Goal: Entertainment & Leisure: Consume media (video, audio)

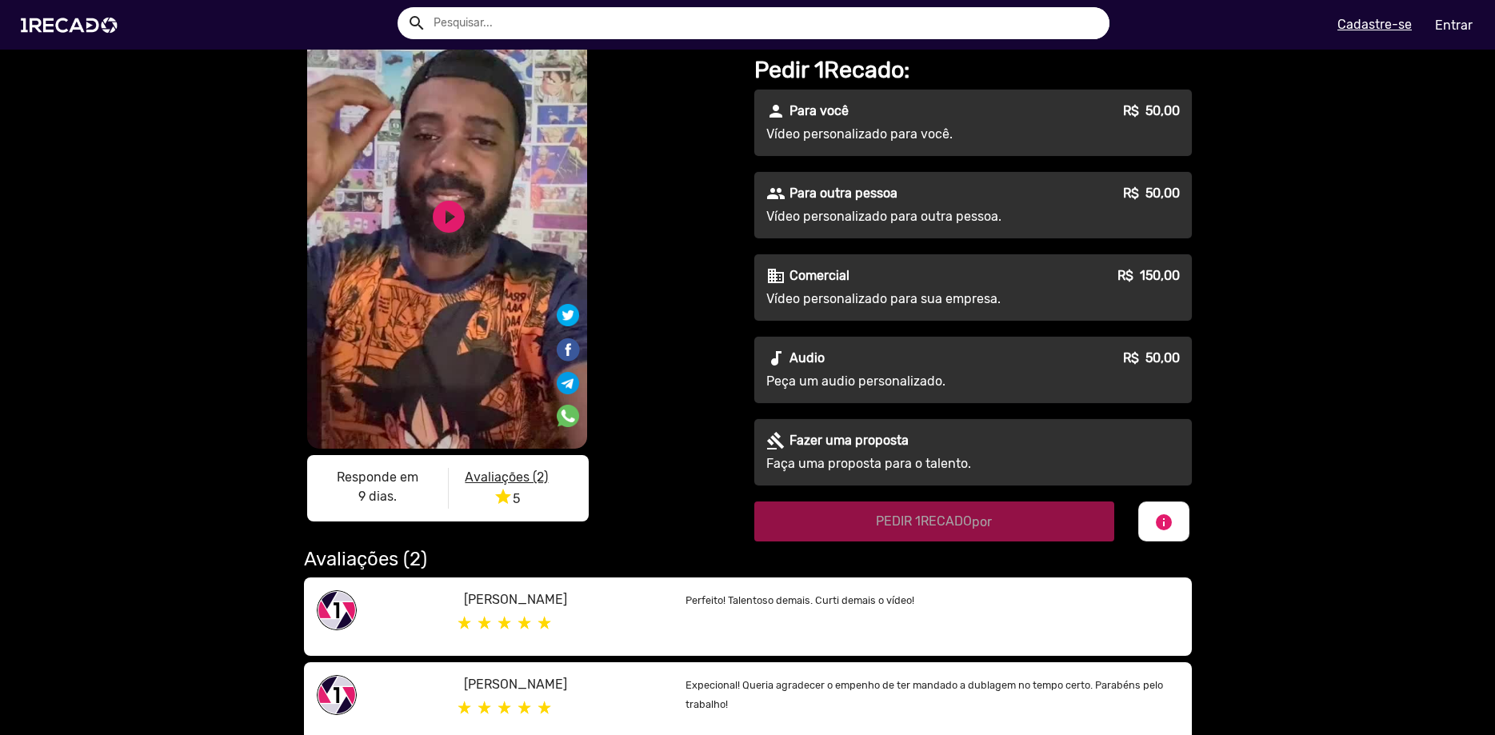
scroll to position [91, 0]
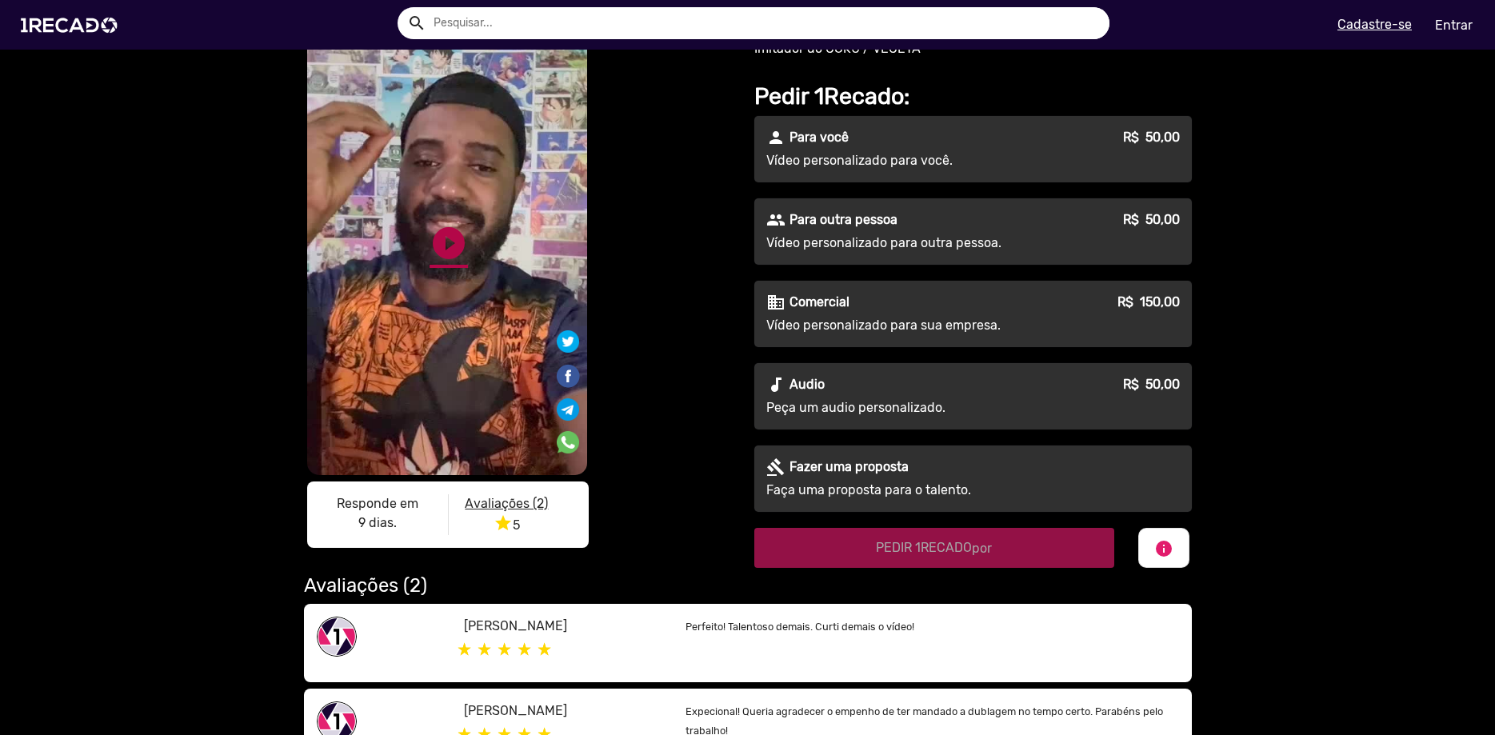
click at [461, 249] on link "play_circle_filled" at bounding box center [448, 243] width 38 height 38
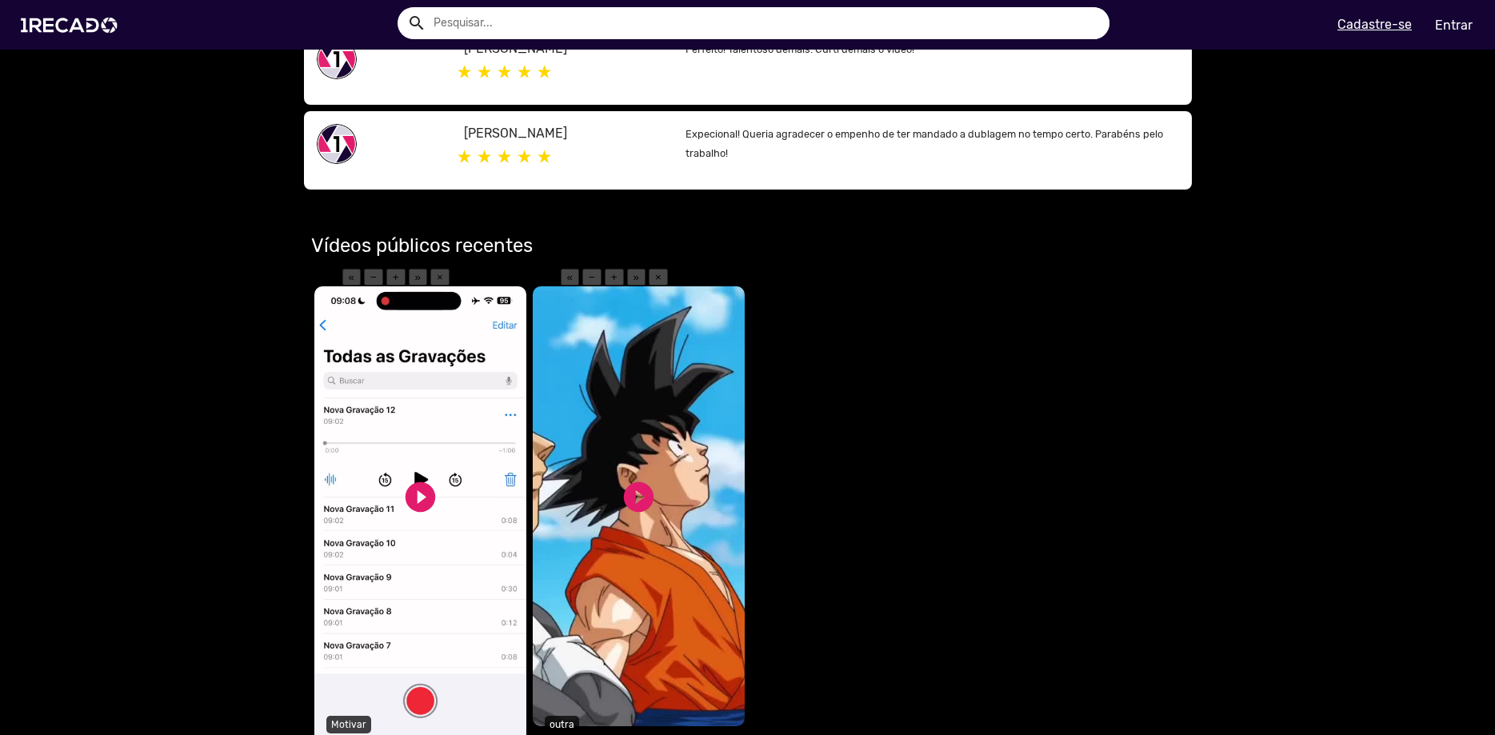
scroll to position [729, 0]
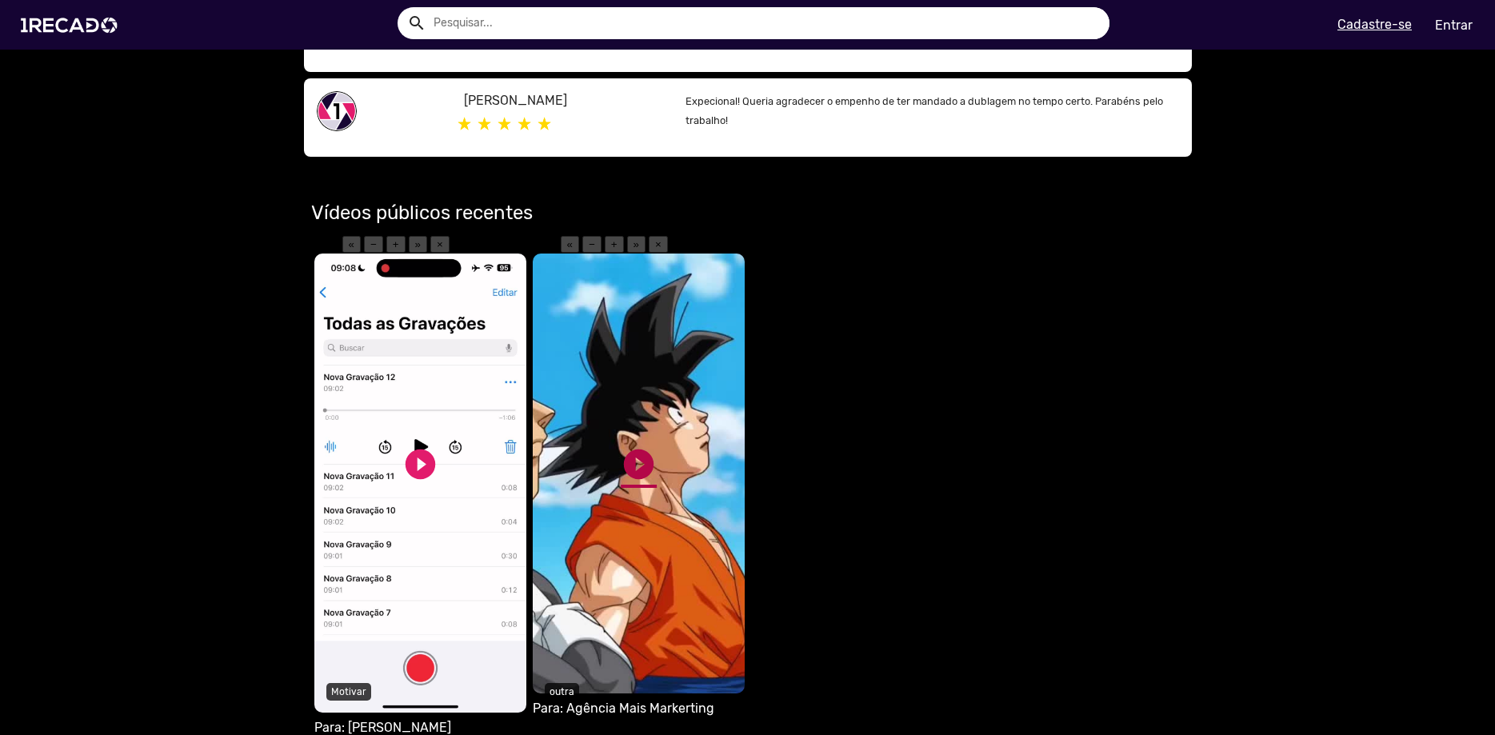
click at [641, 446] on link "play_circle_filled" at bounding box center [639, 464] width 36 height 36
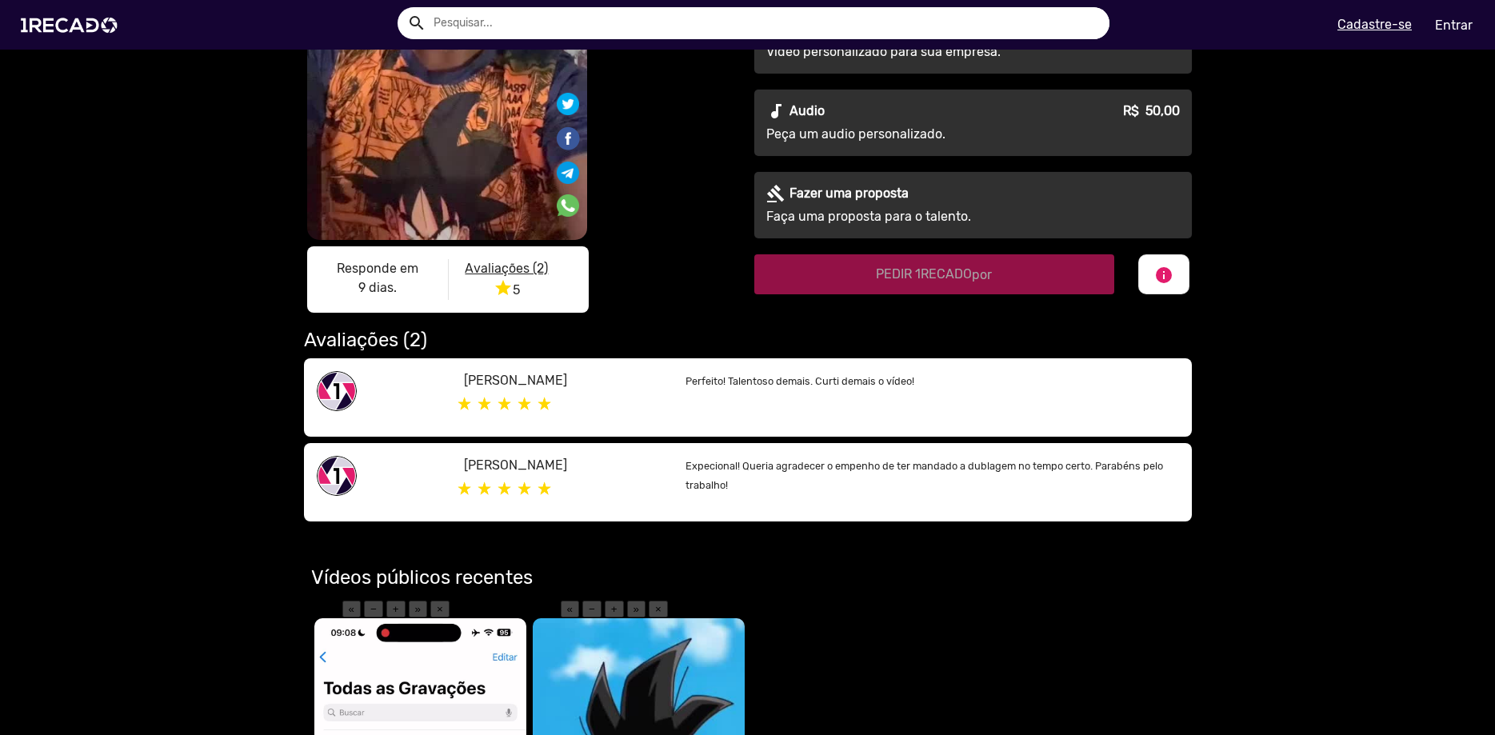
scroll to position [638, 0]
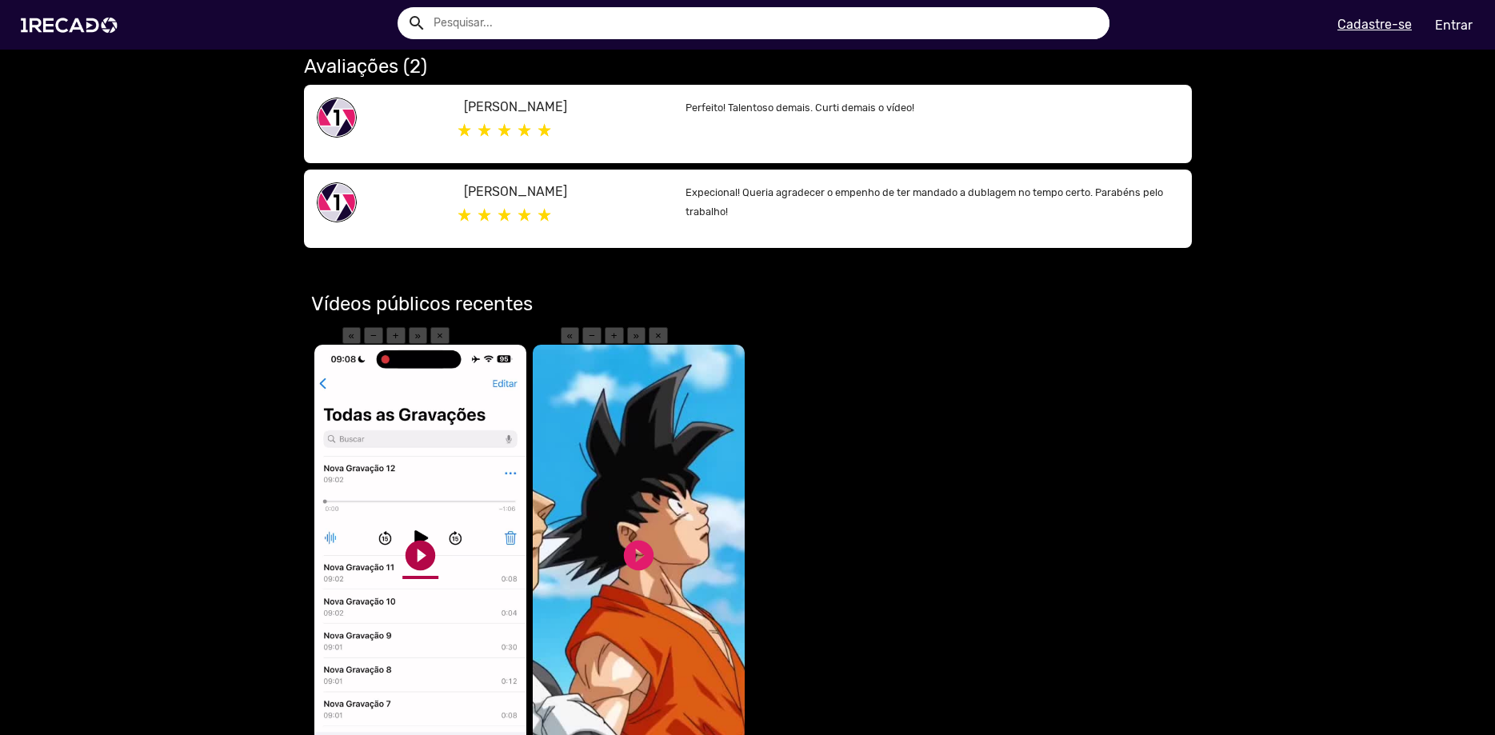
click at [417, 537] on link "play_circle_filled" at bounding box center [420, 555] width 36 height 36
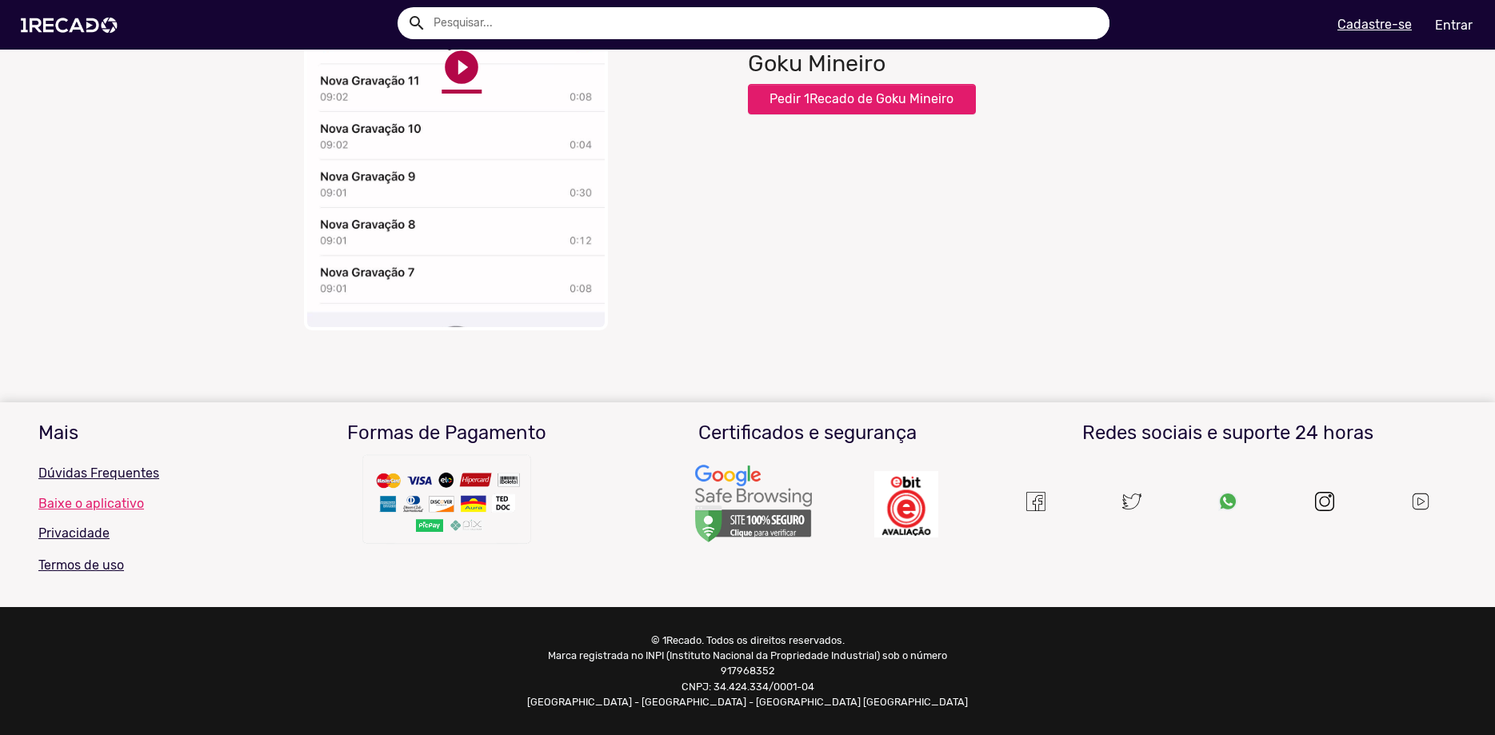
click at [453, 87] on link "play_circle_filled" at bounding box center [461, 67] width 40 height 40
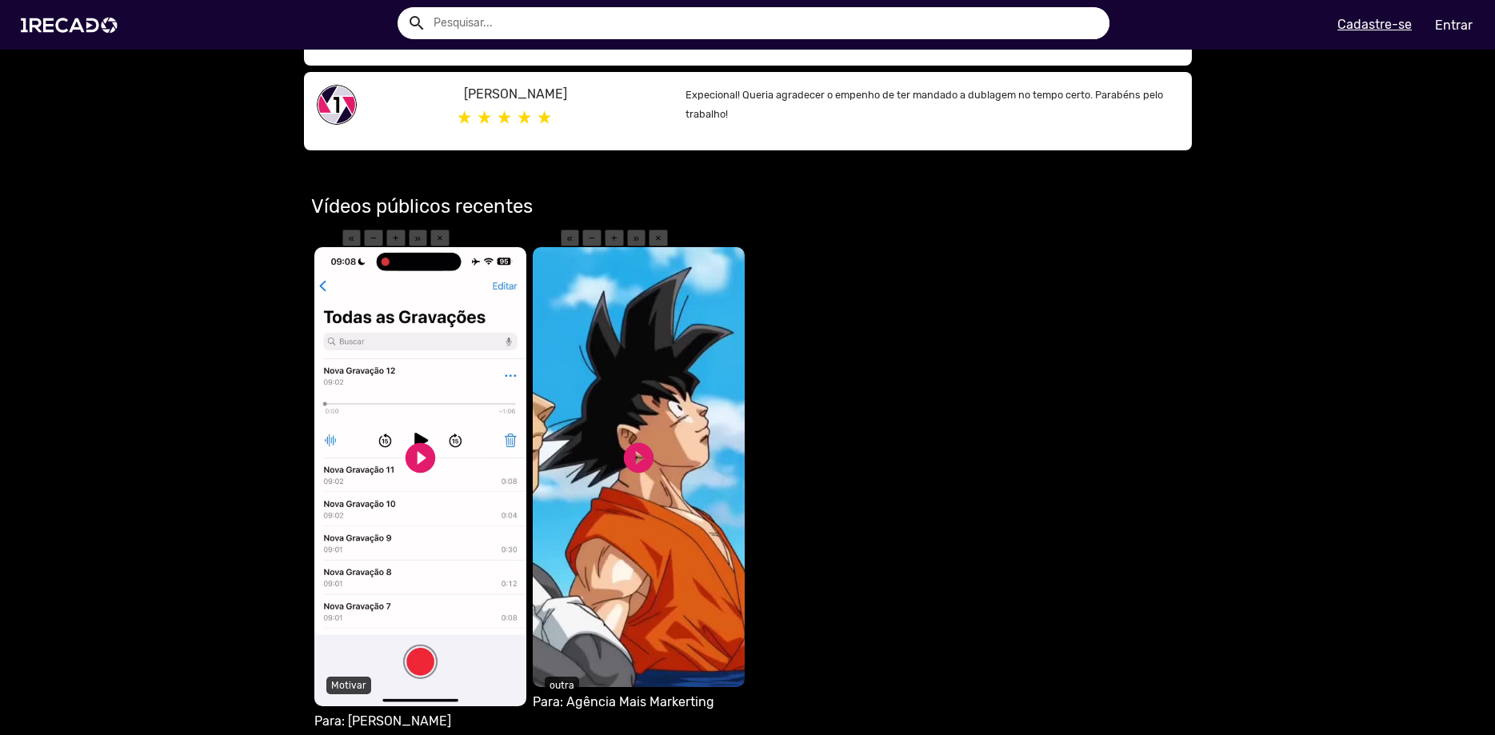
scroll to position [821, 0]
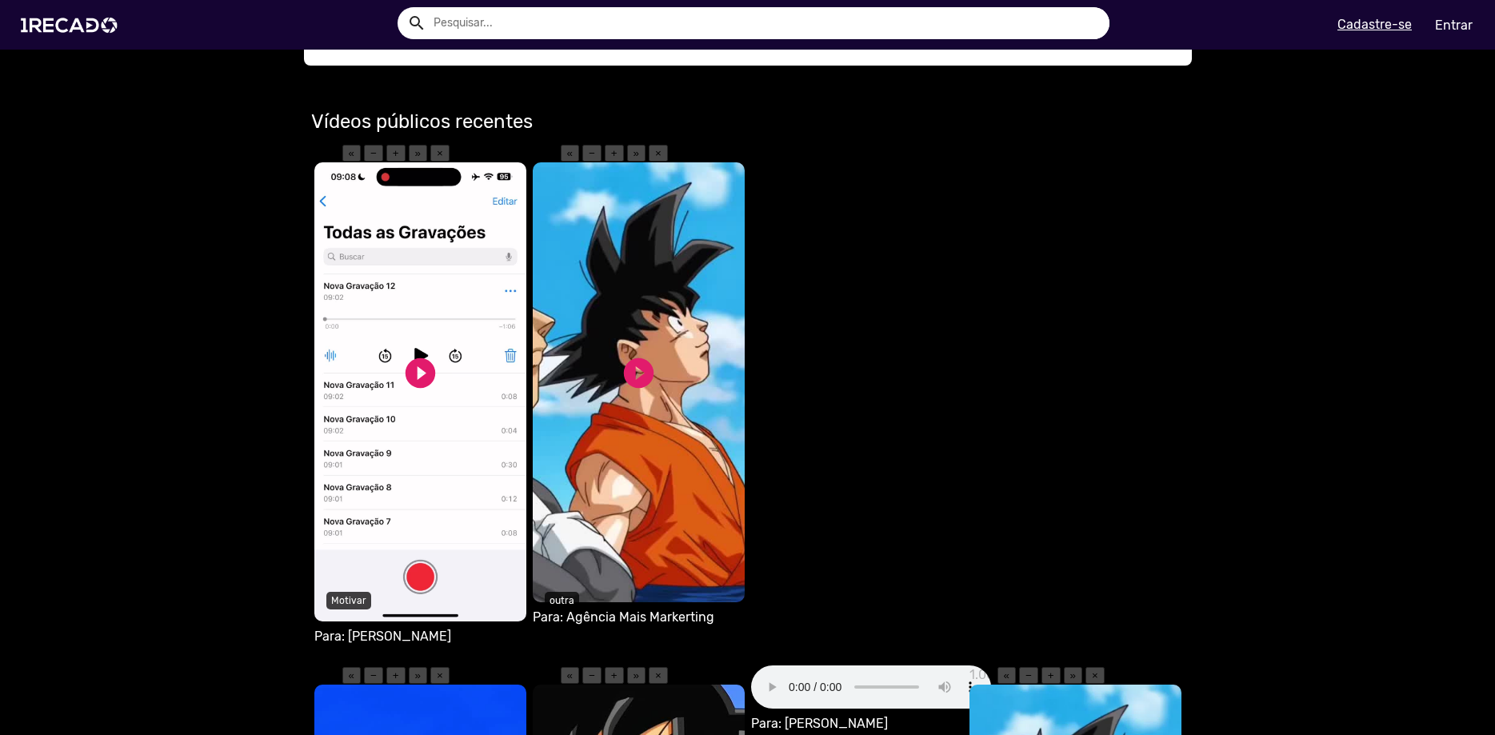
click at [456, 460] on video "Seu navegador não reproduz vídeo em HTML5" at bounding box center [420, 391] width 212 height 459
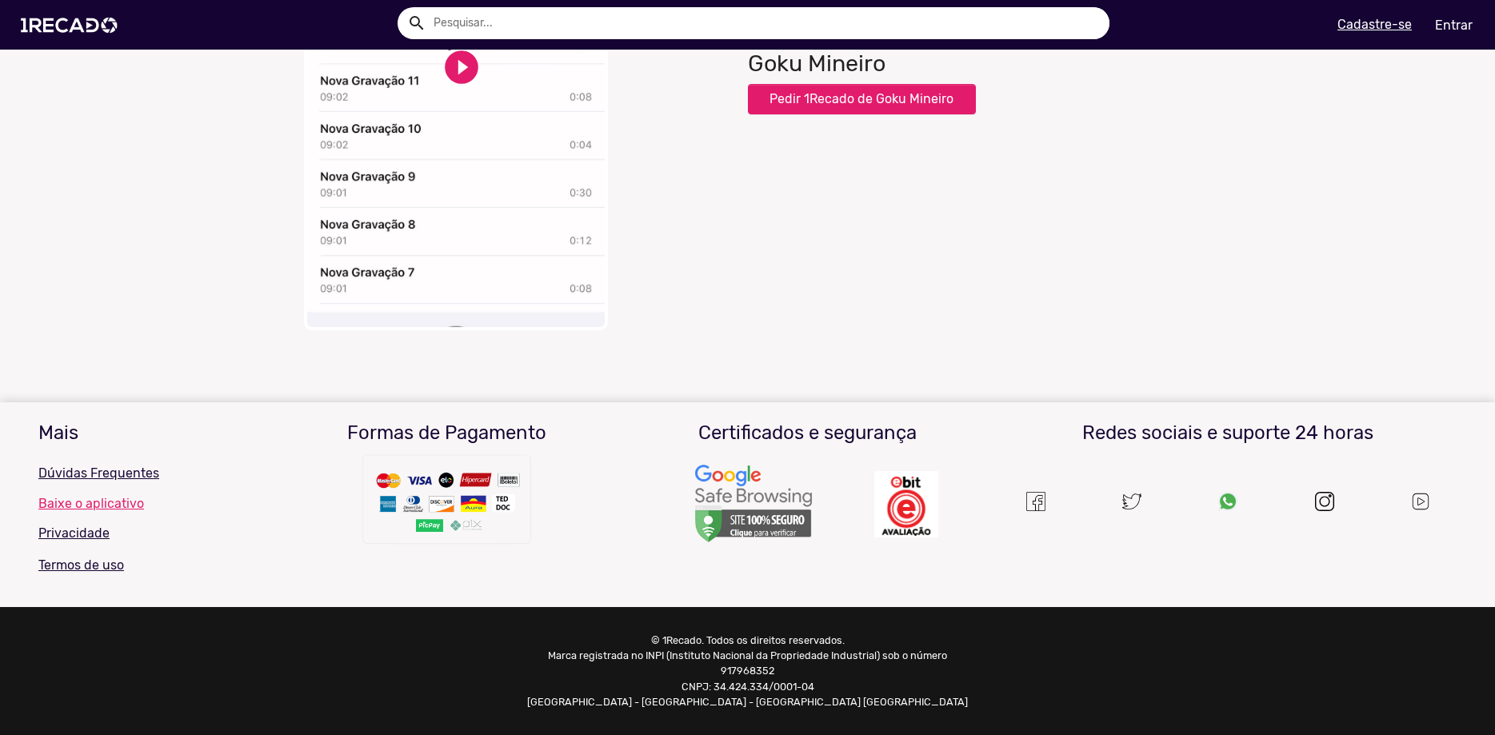
click at [408, 330] on video "Your browser does not support HTML5 video." at bounding box center [456, 90] width 304 height 480
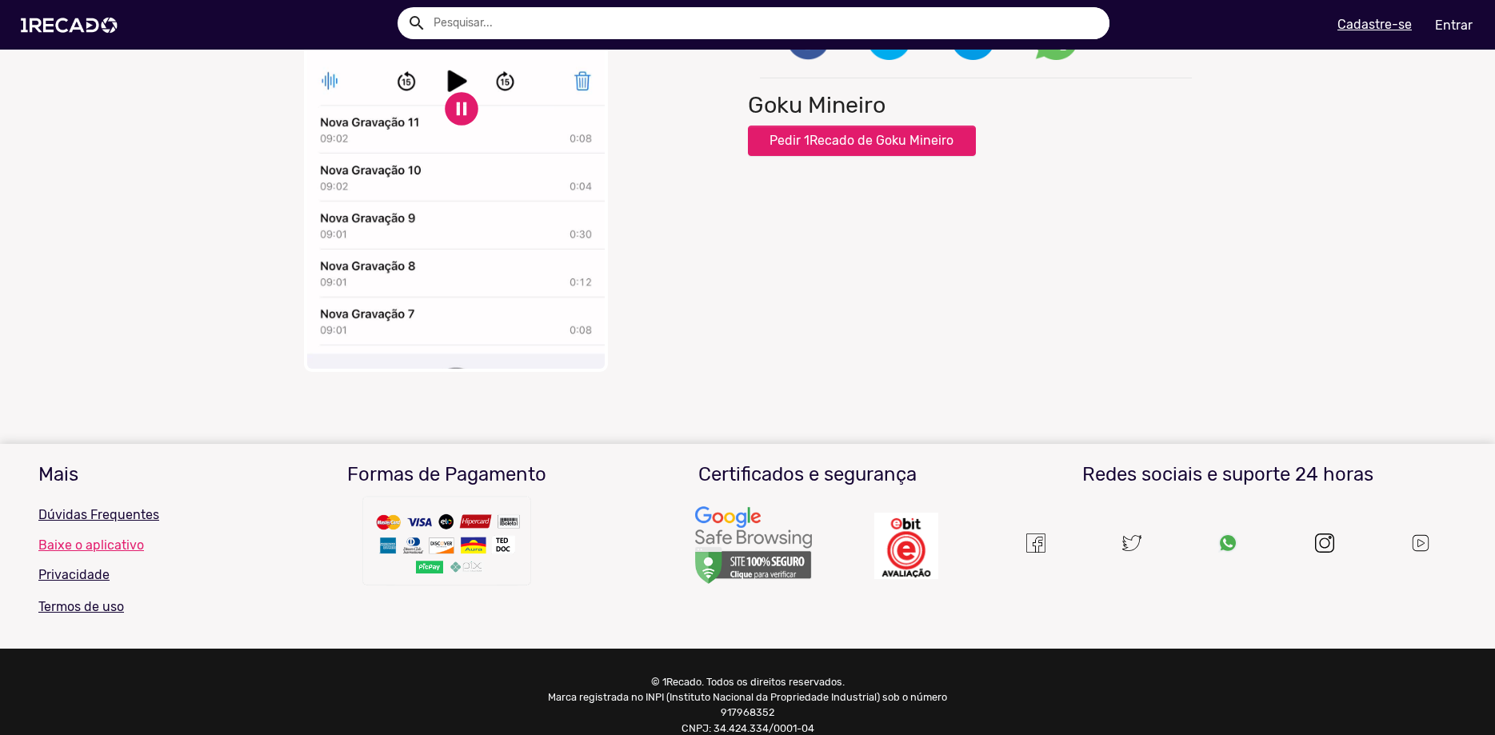
scroll to position [206, 0]
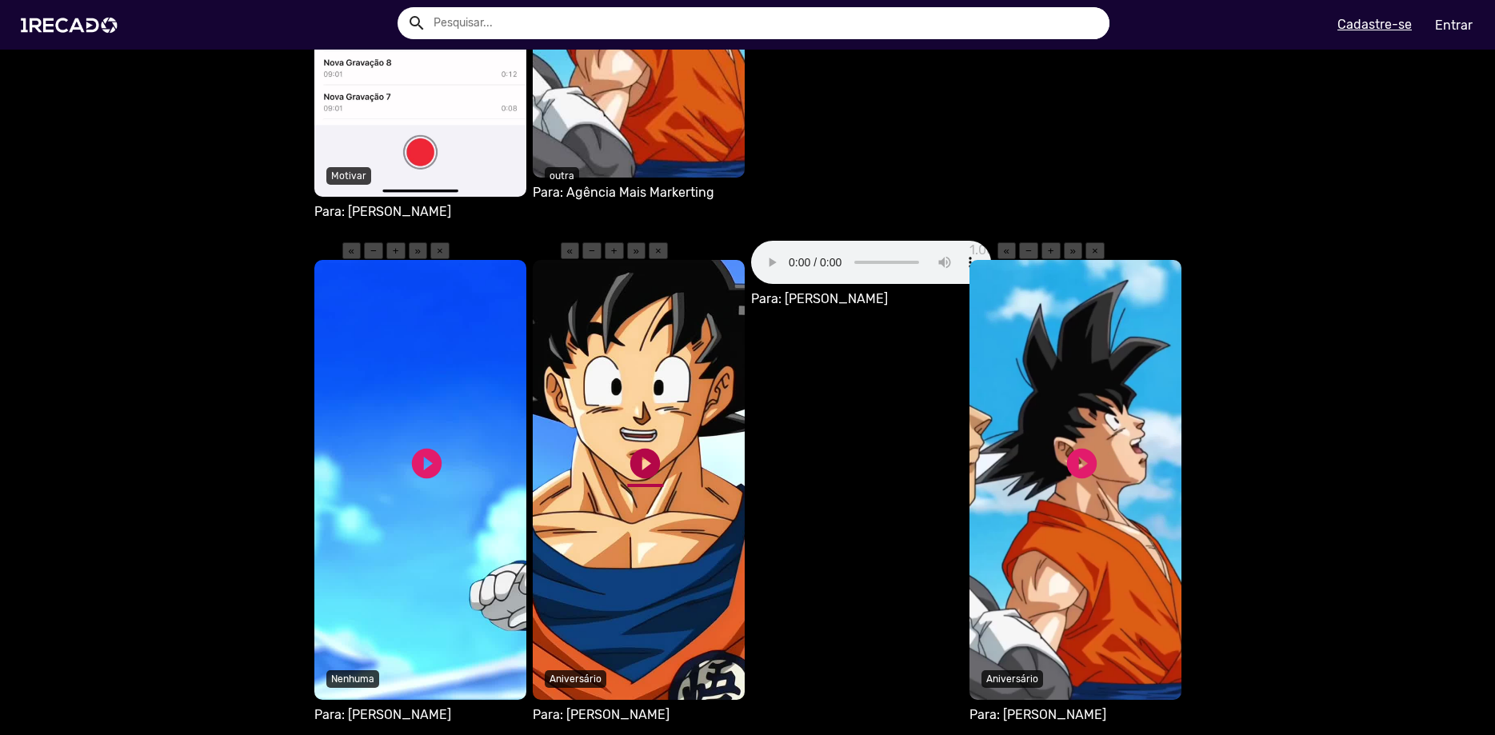
scroll to position [1276, 0]
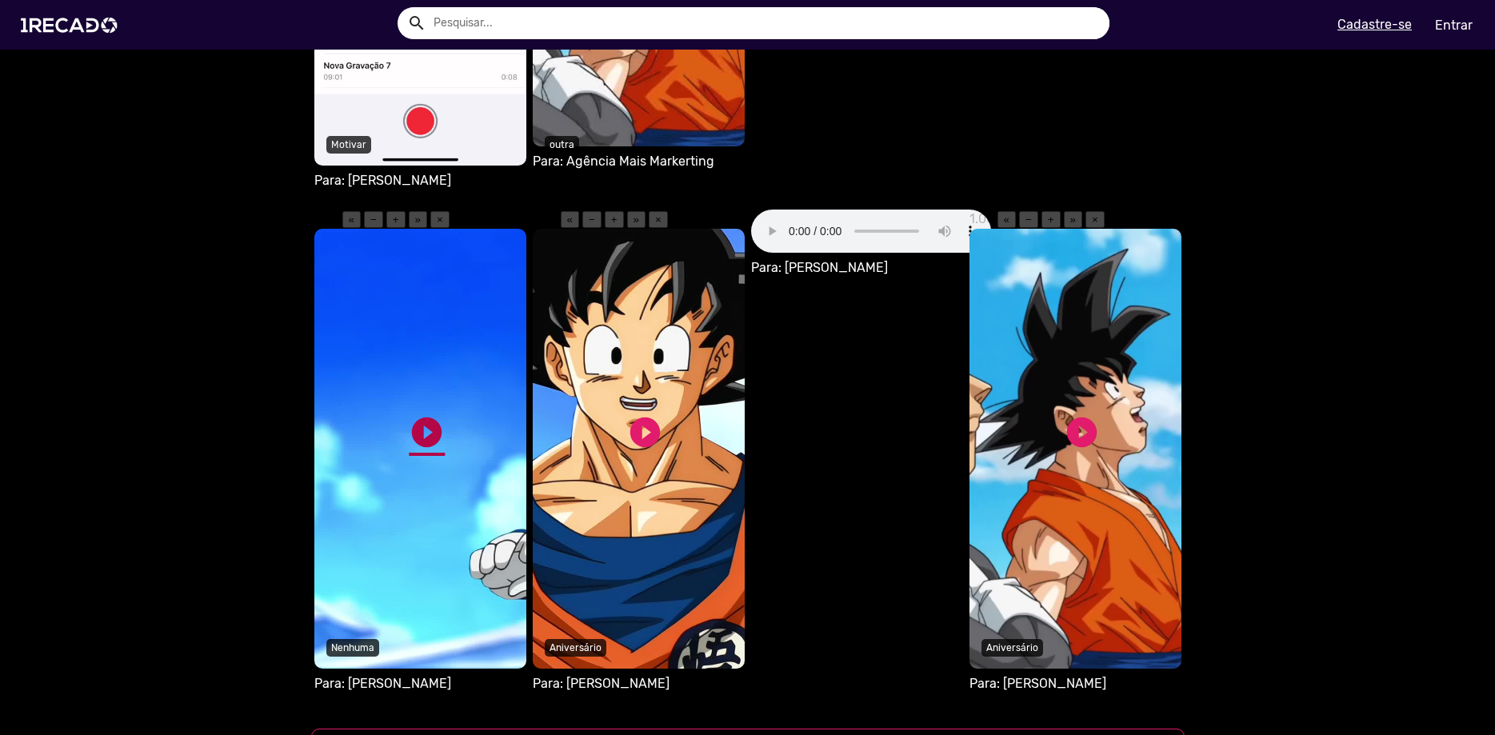
click at [426, 414] on link "play_circle_filled" at bounding box center [427, 432] width 36 height 36
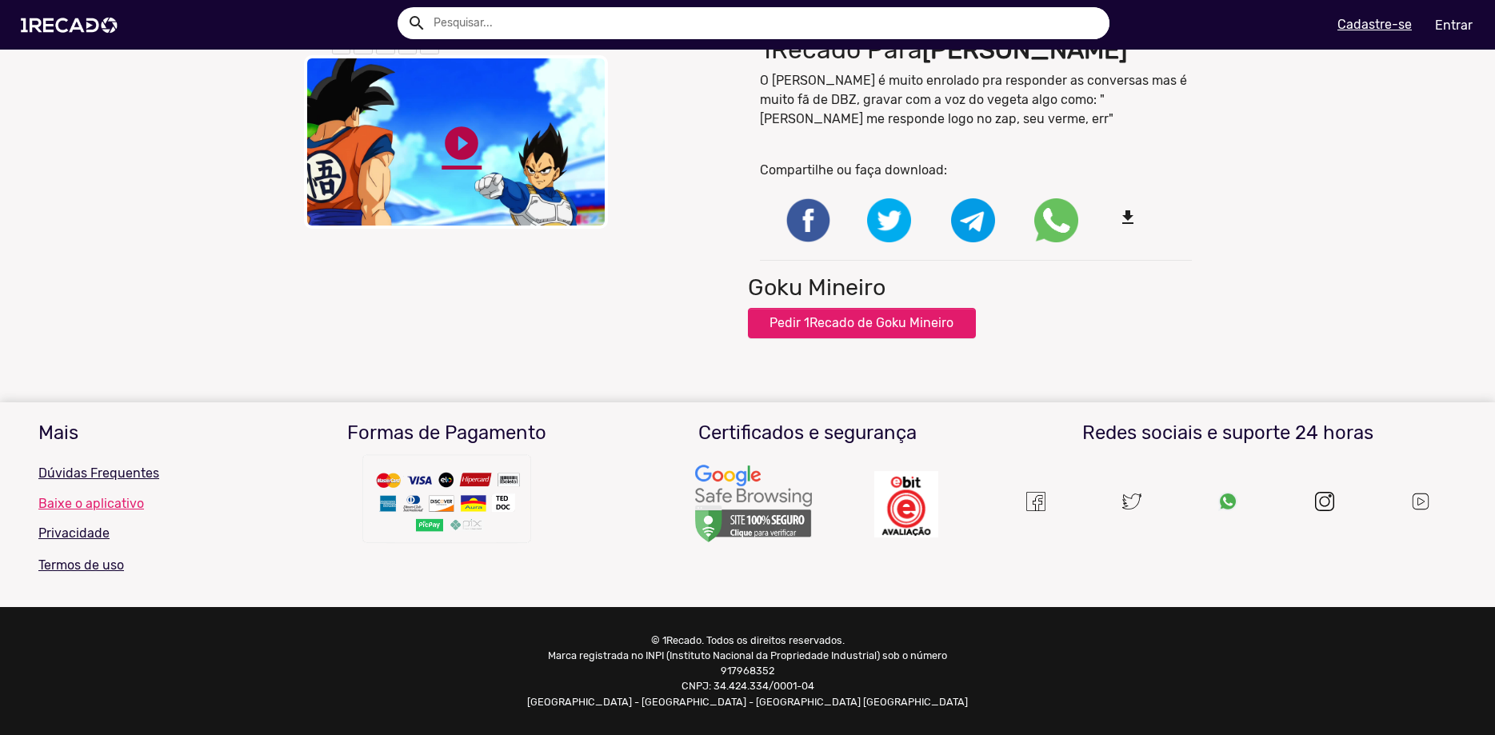
click at [457, 163] on link "play_circle_filled" at bounding box center [461, 143] width 40 height 40
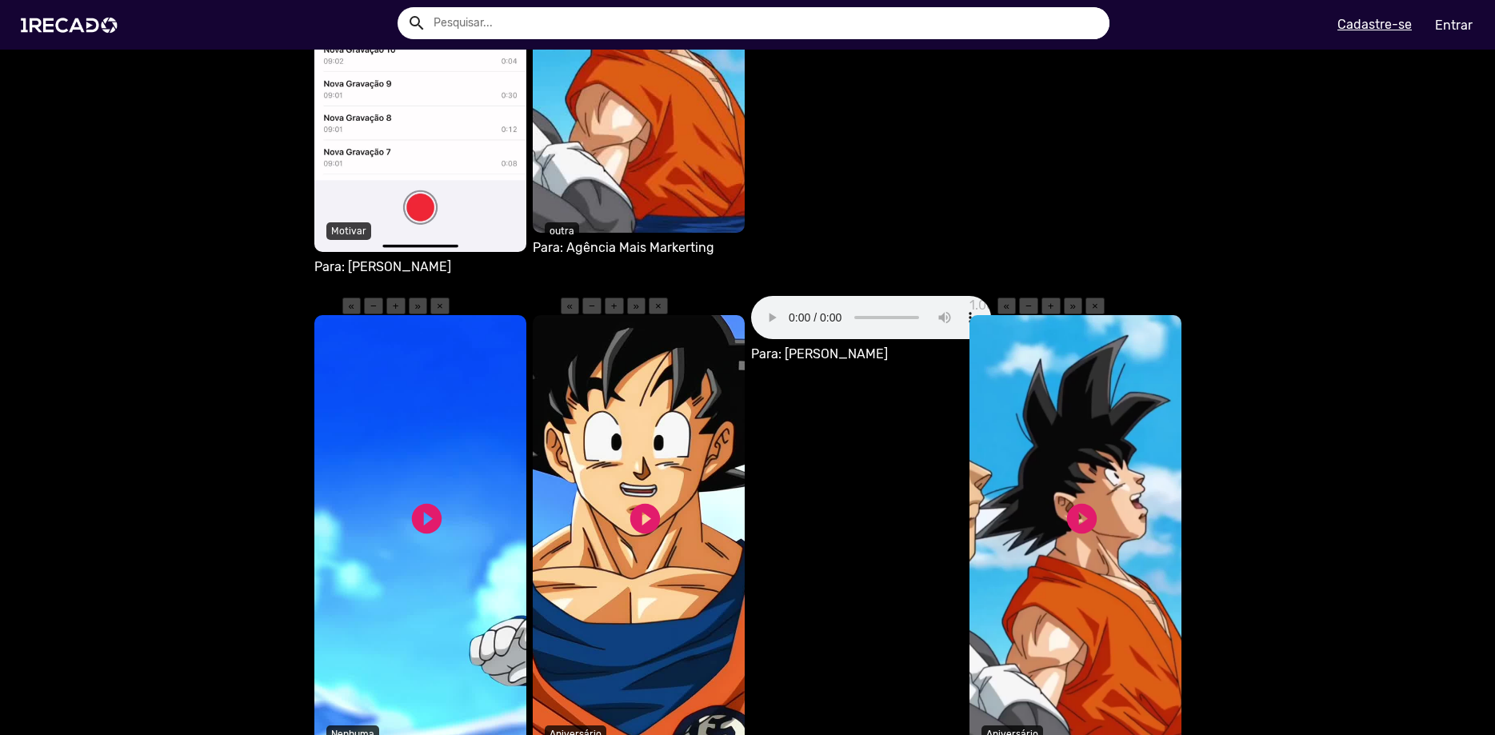
scroll to position [1276, 0]
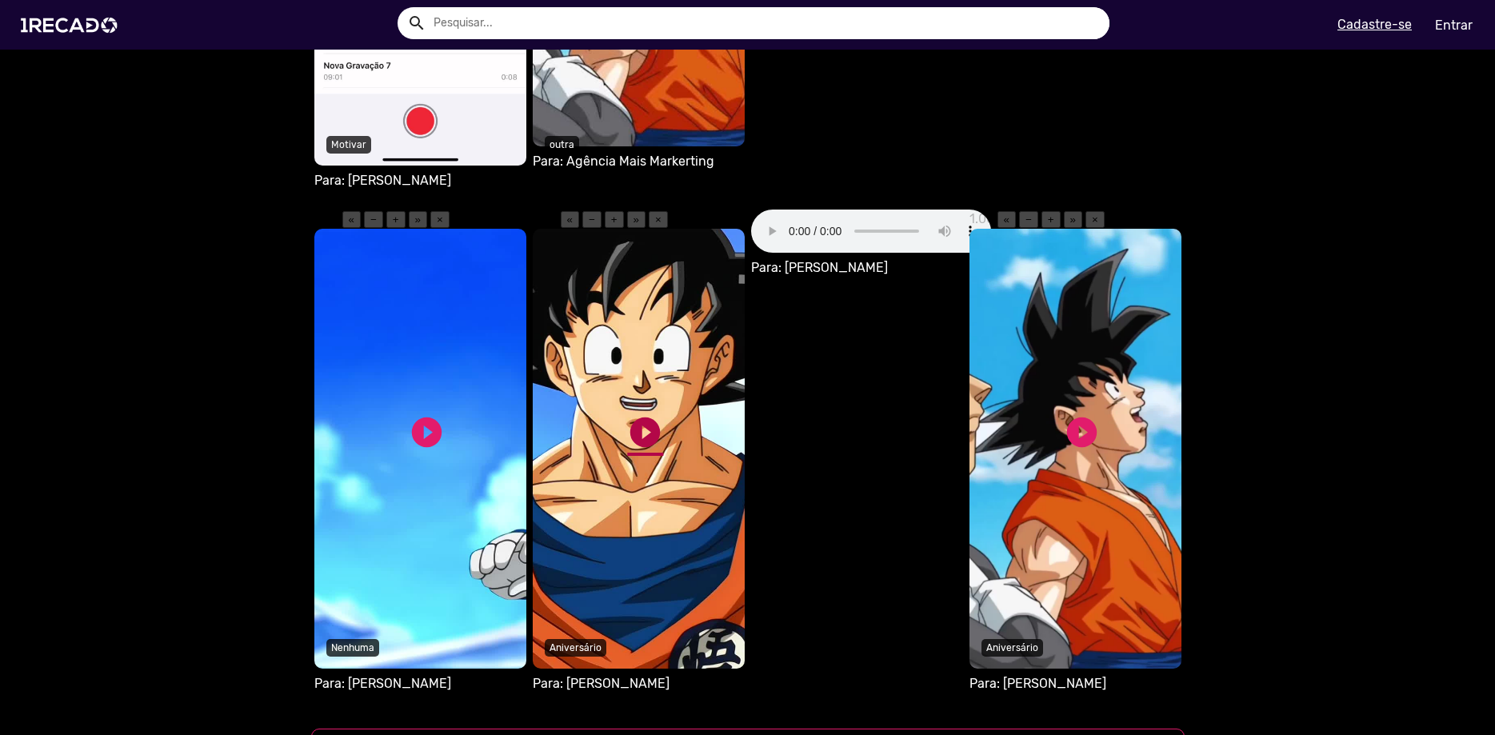
click at [633, 414] on link "play_circle_filled" at bounding box center [645, 432] width 36 height 36
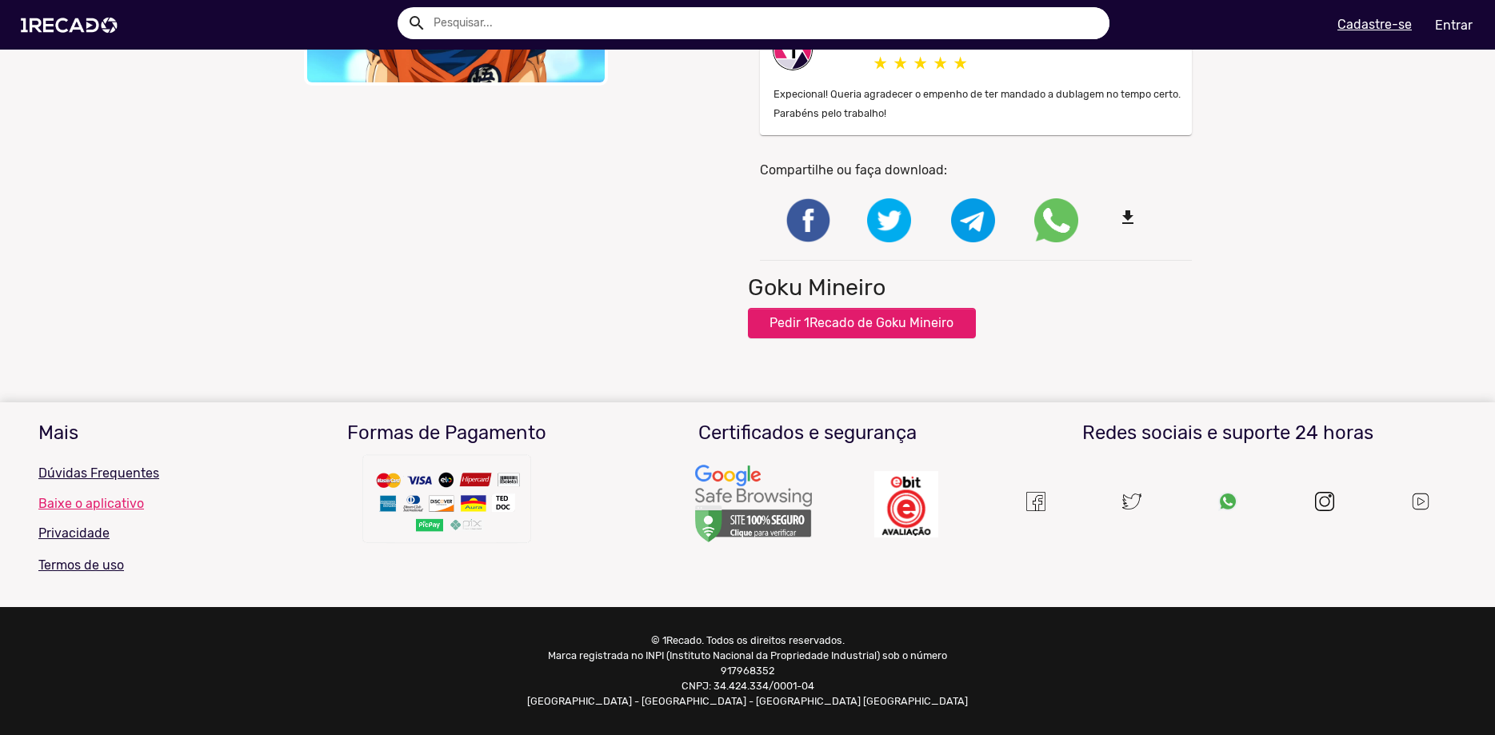
click at [457, 20] on link "play_circle_filled" at bounding box center [461, 0] width 40 height 40
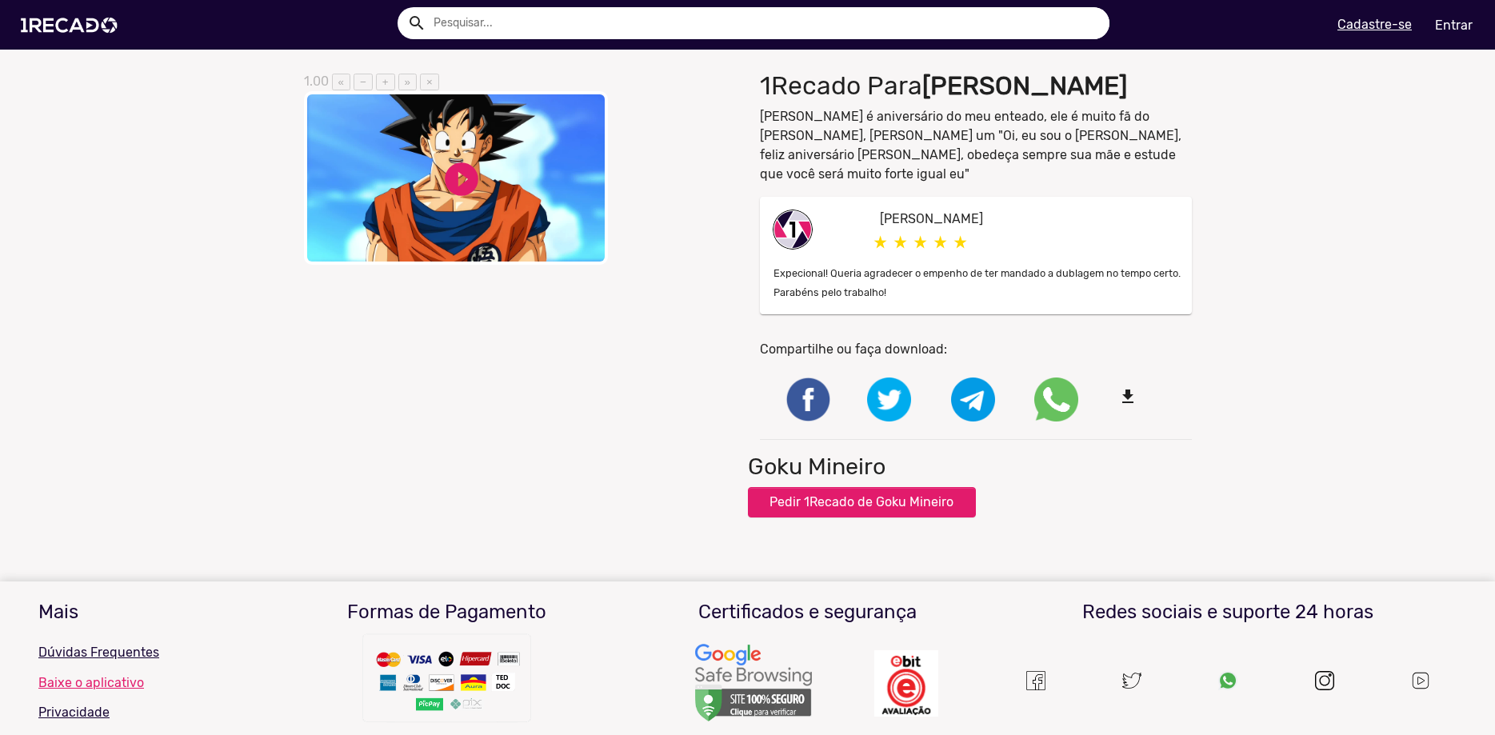
click at [432, 238] on video "Your browser does not support HTML5 video." at bounding box center [456, 178] width 304 height 174
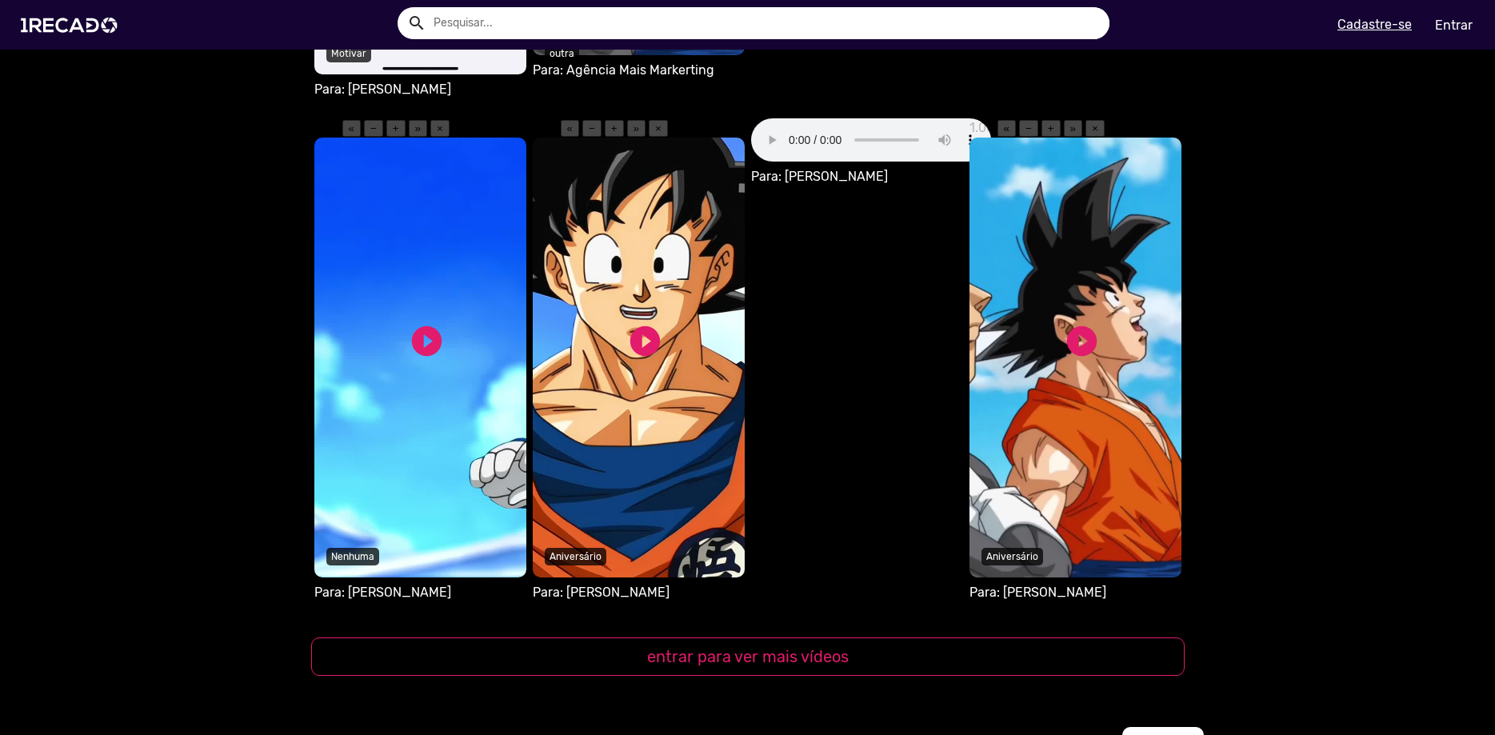
scroll to position [1276, 0]
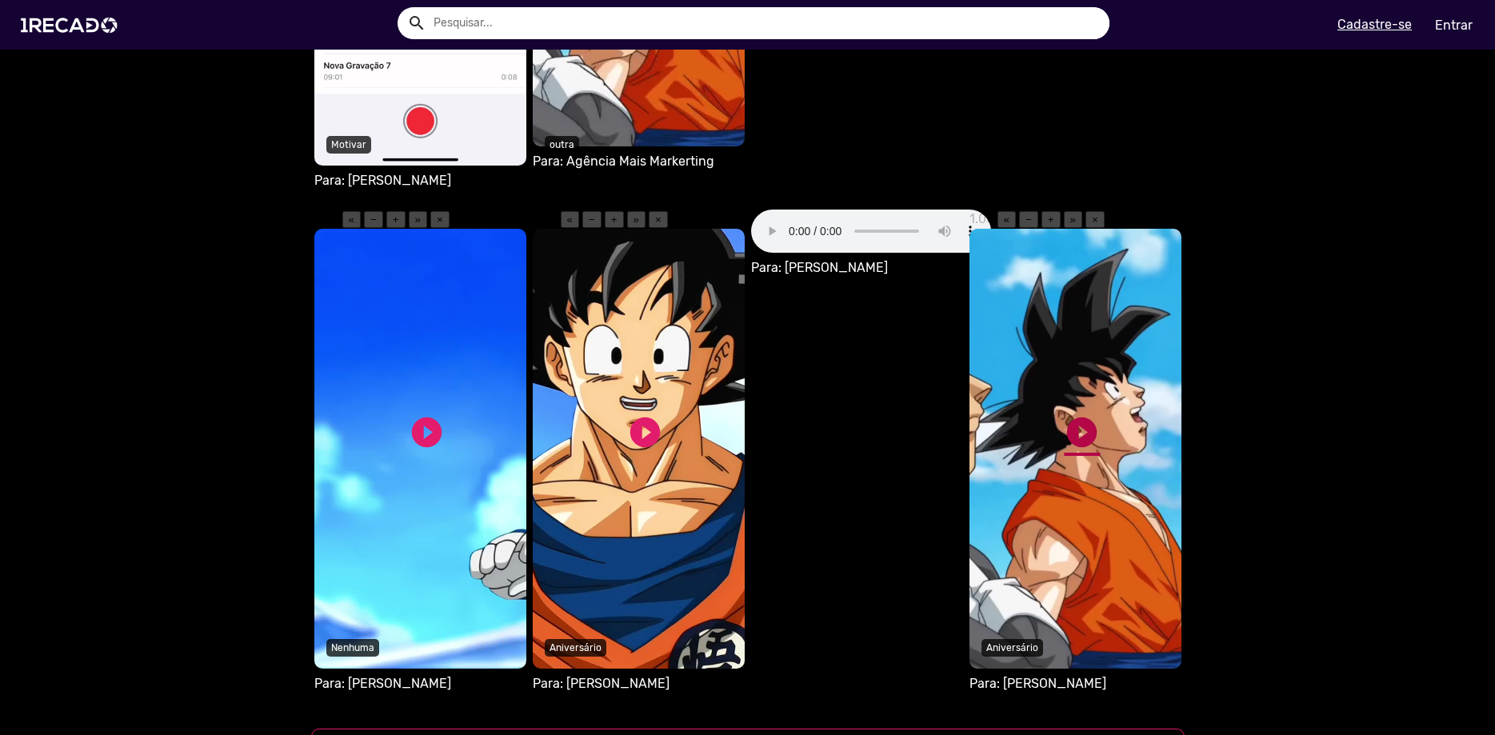
click at [1091, 414] on link "play_circle_filled" at bounding box center [1082, 432] width 36 height 36
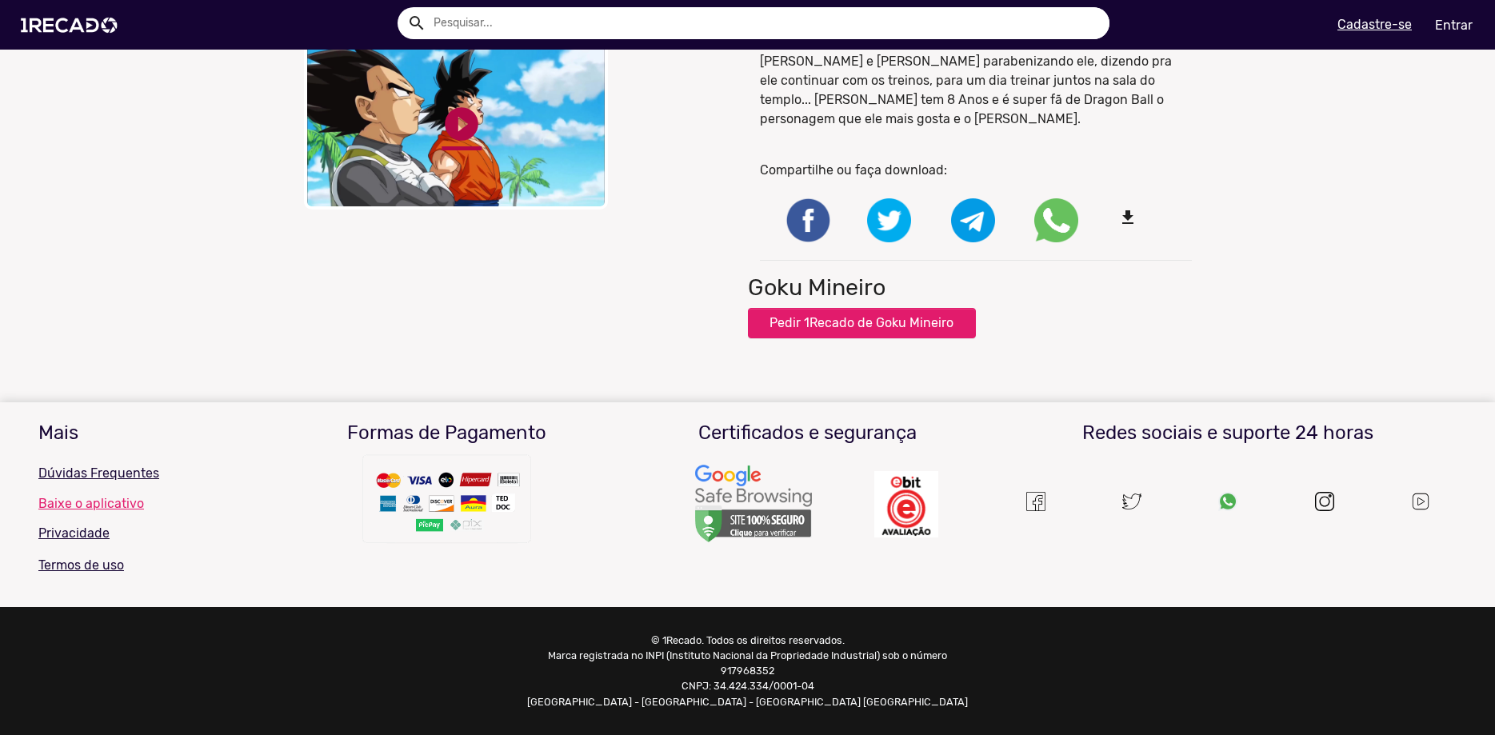
click at [467, 144] on link "play_circle_filled" at bounding box center [461, 124] width 40 height 40
